Goal: Task Accomplishment & Management: Manage account settings

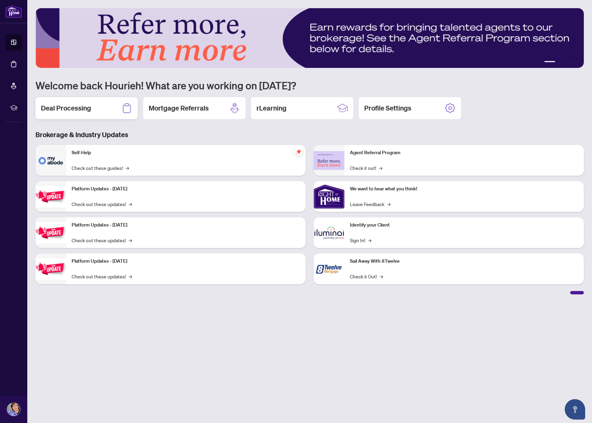
click at [71, 113] on h2 "Deal Processing" at bounding box center [66, 108] width 50 height 10
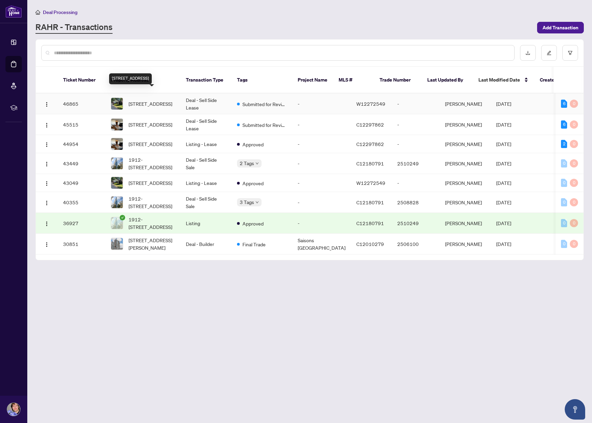
click at [165, 100] on span "[STREET_ADDRESS]" at bounding box center [151, 104] width 44 height 8
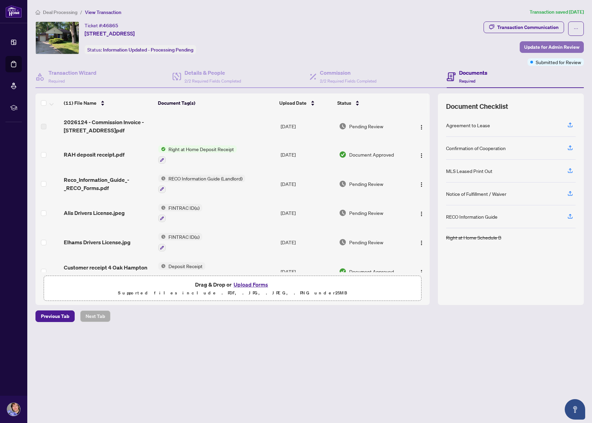
click at [533, 43] on span "Update for Admin Review" at bounding box center [551, 47] width 55 height 11
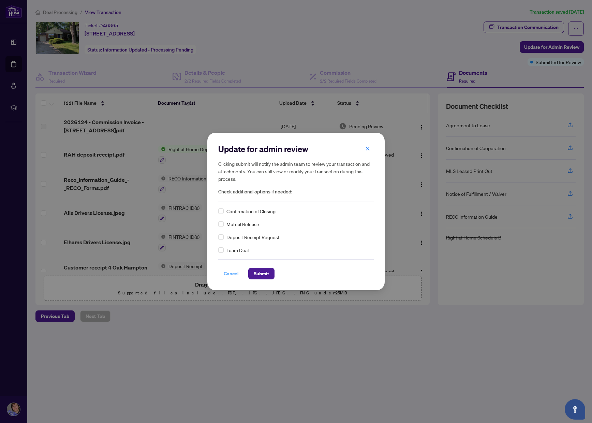
click at [231, 274] on span "Cancel" at bounding box center [231, 273] width 15 height 11
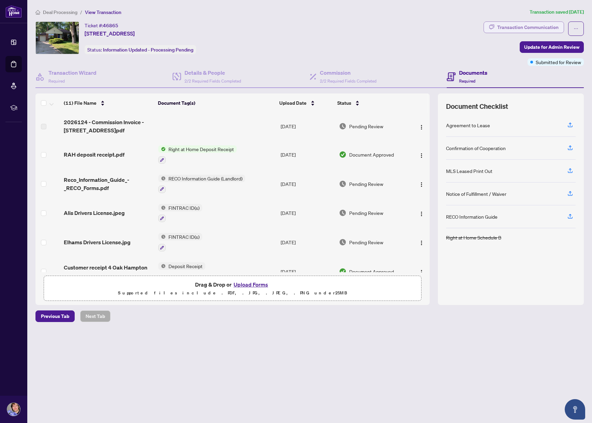
click at [516, 28] on div "Transaction Communication" at bounding box center [527, 27] width 61 height 11
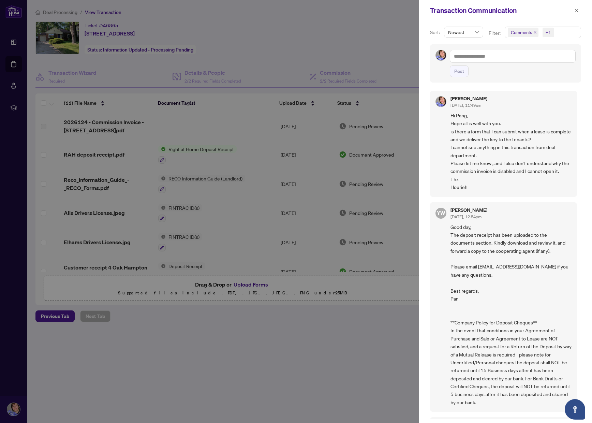
click at [368, 47] on div at bounding box center [296, 211] width 592 height 423
click at [573, 10] on button "button" at bounding box center [576, 10] width 9 height 8
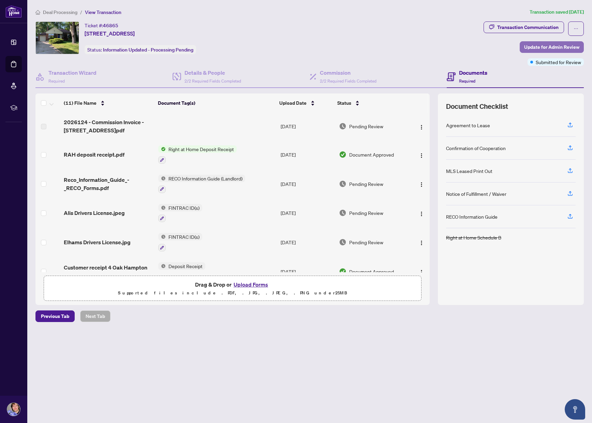
click at [553, 47] on span "Update for Admin Review" at bounding box center [551, 47] width 55 height 11
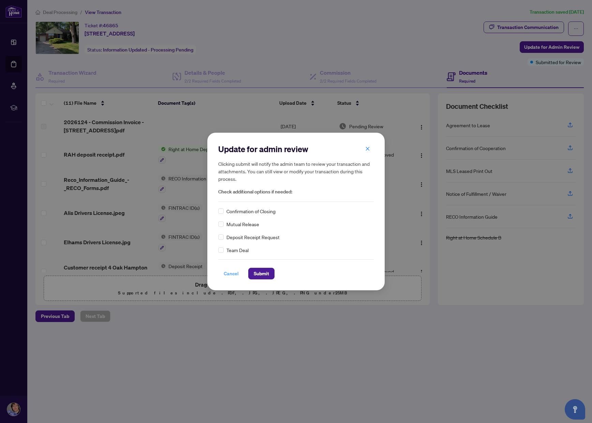
click at [226, 272] on span "Cancel" at bounding box center [231, 273] width 15 height 11
